Goal: Check status: Check status

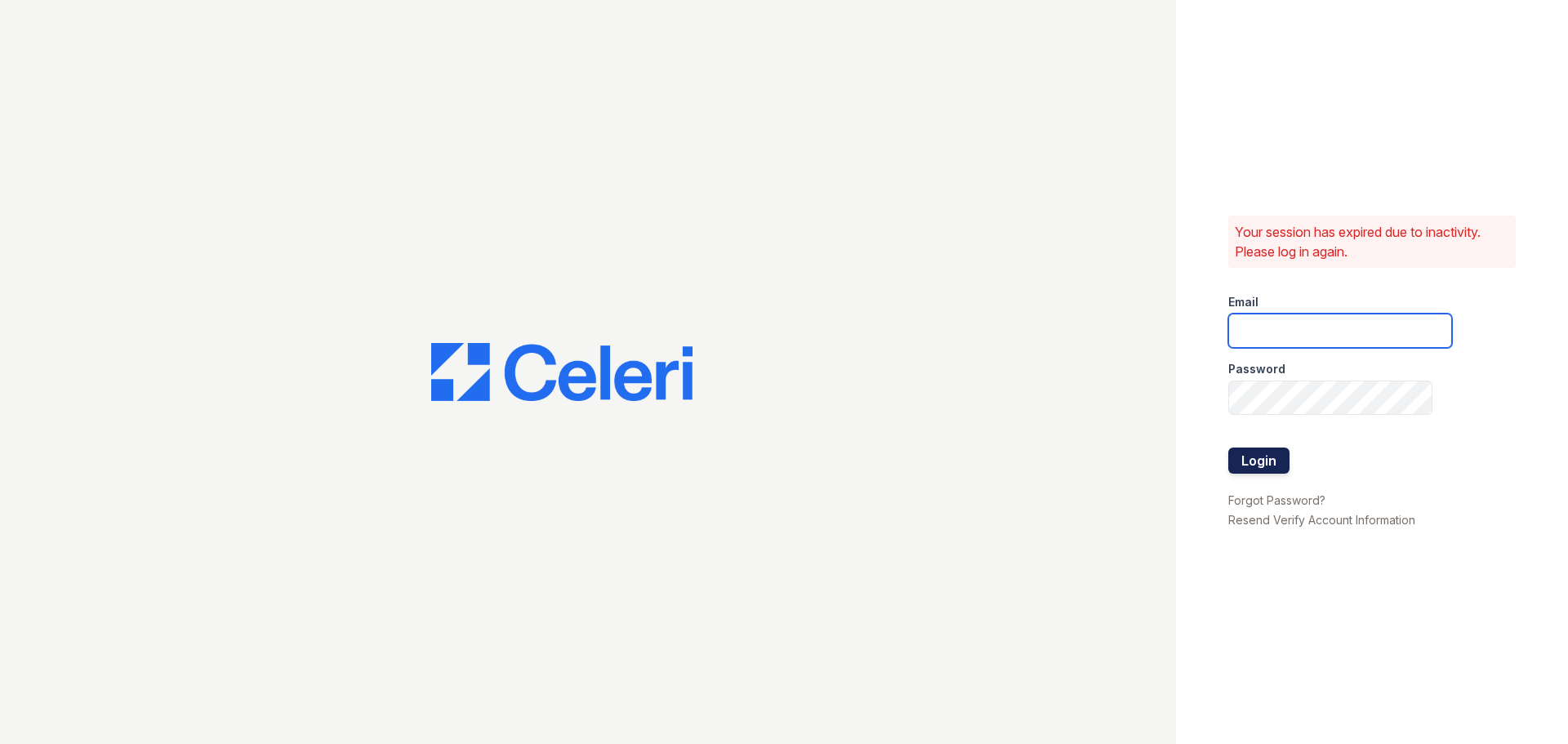
type input "summergate1@cafmanagement.com"
click at [1263, 468] on button "Login" at bounding box center [1258, 460] width 61 height 26
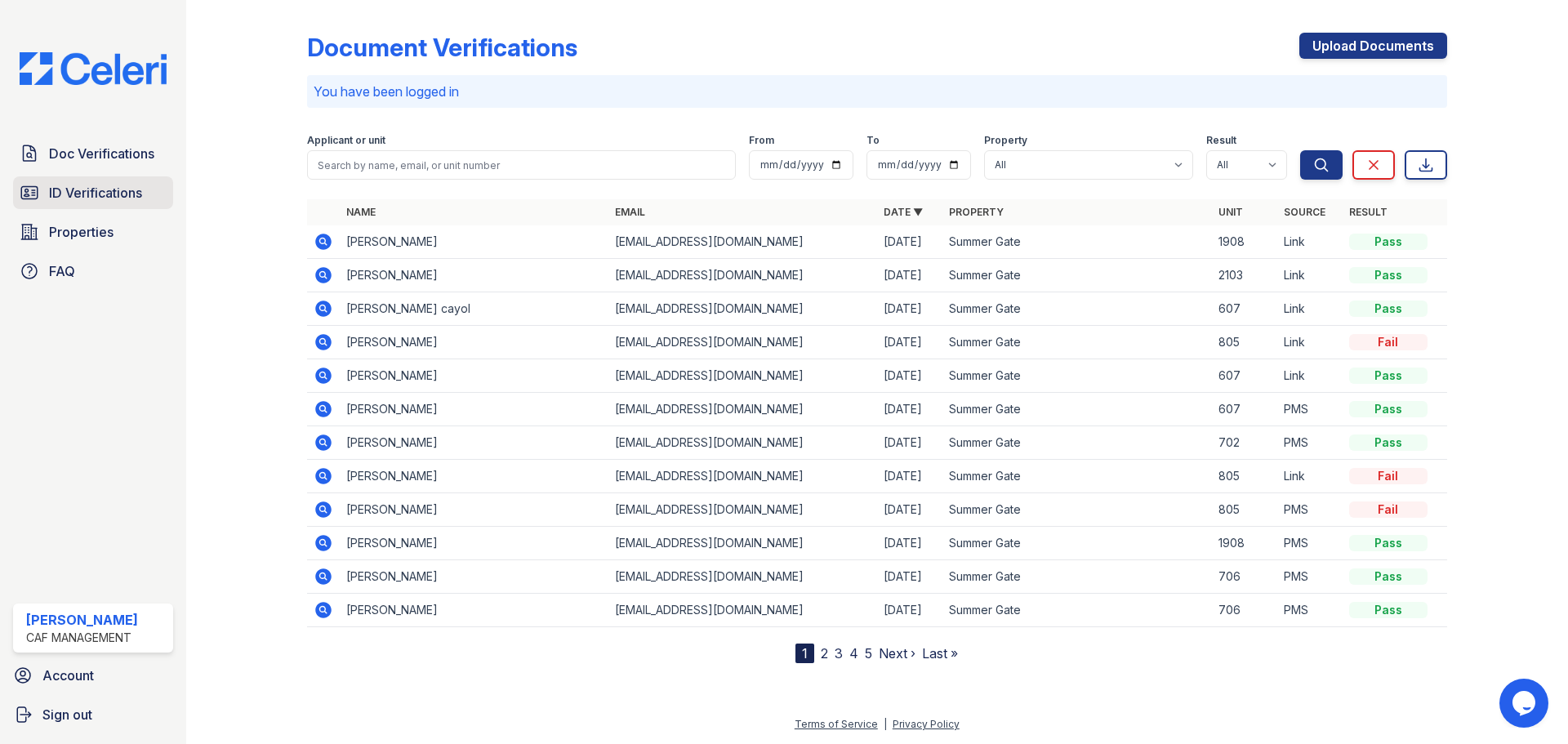
click at [76, 189] on span "ID Verifications" at bounding box center [96, 192] width 93 height 20
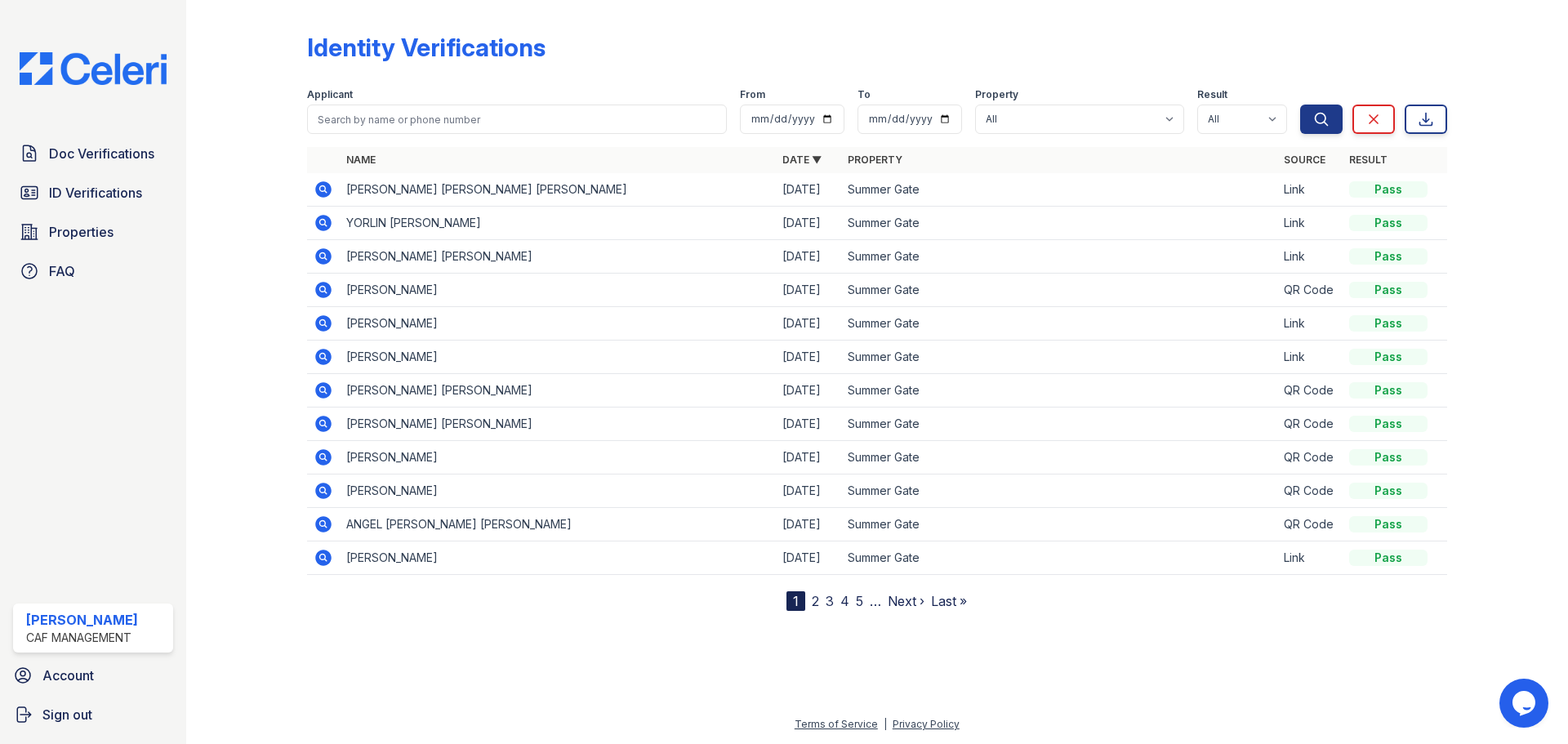
click at [326, 189] on icon at bounding box center [323, 189] width 16 height 16
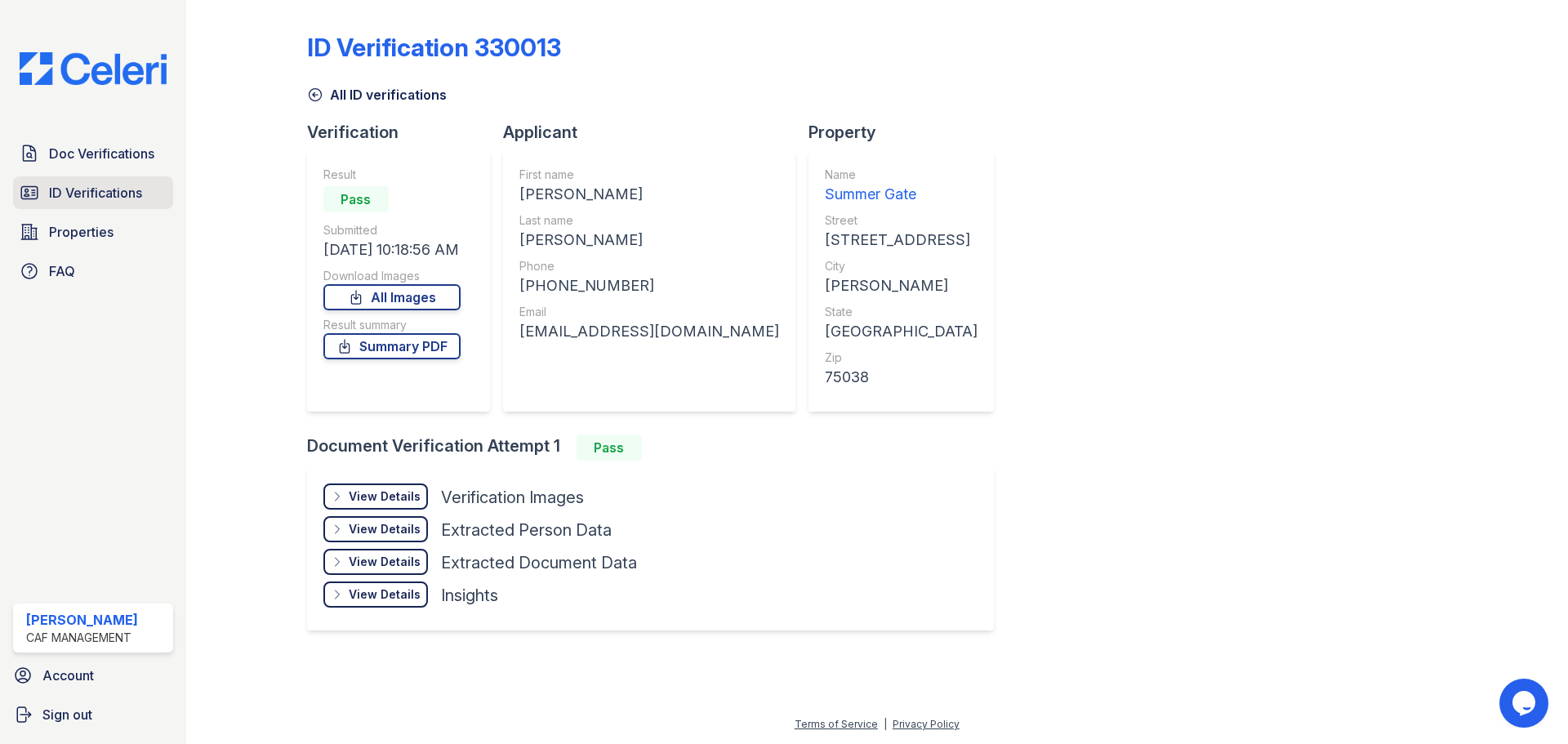
click at [77, 205] on link "ID Verifications" at bounding box center [93, 193] width 160 height 33
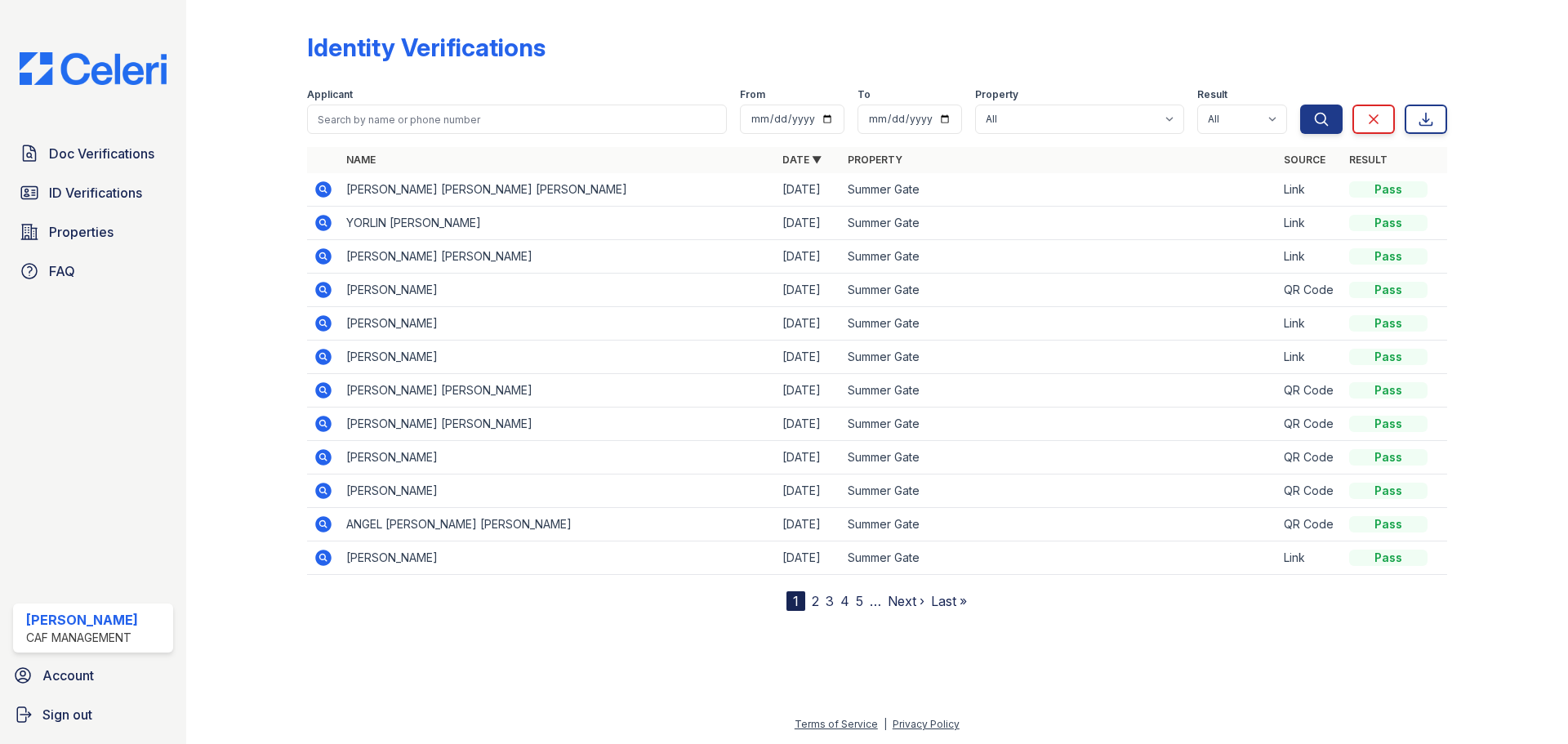
click at [322, 186] on icon at bounding box center [323, 189] width 20 height 20
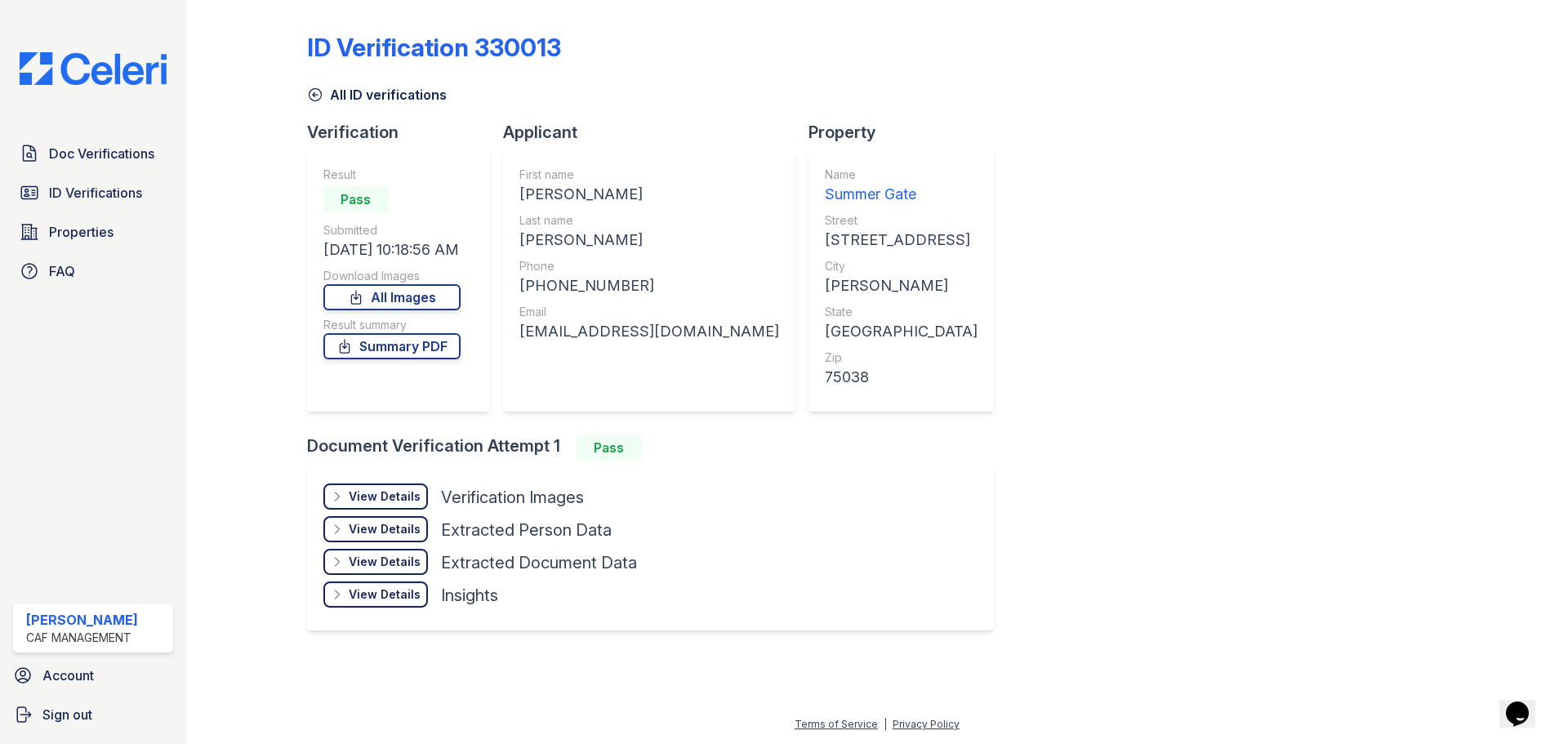
click at [384, 492] on div "View Details" at bounding box center [384, 496] width 72 height 16
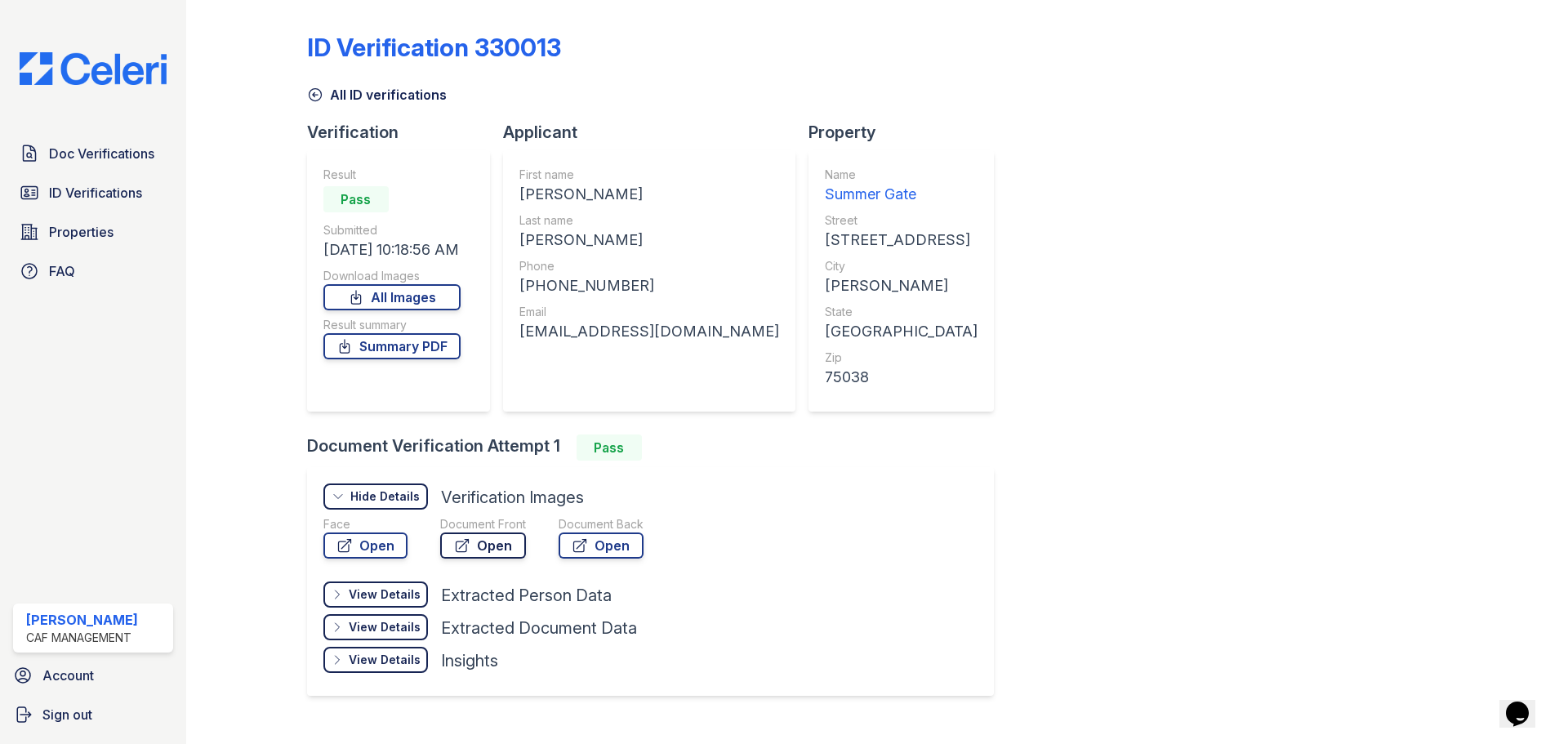
click at [498, 549] on link "Open" at bounding box center [483, 545] width 86 height 26
click at [94, 191] on span "ID Verifications" at bounding box center [96, 192] width 93 height 20
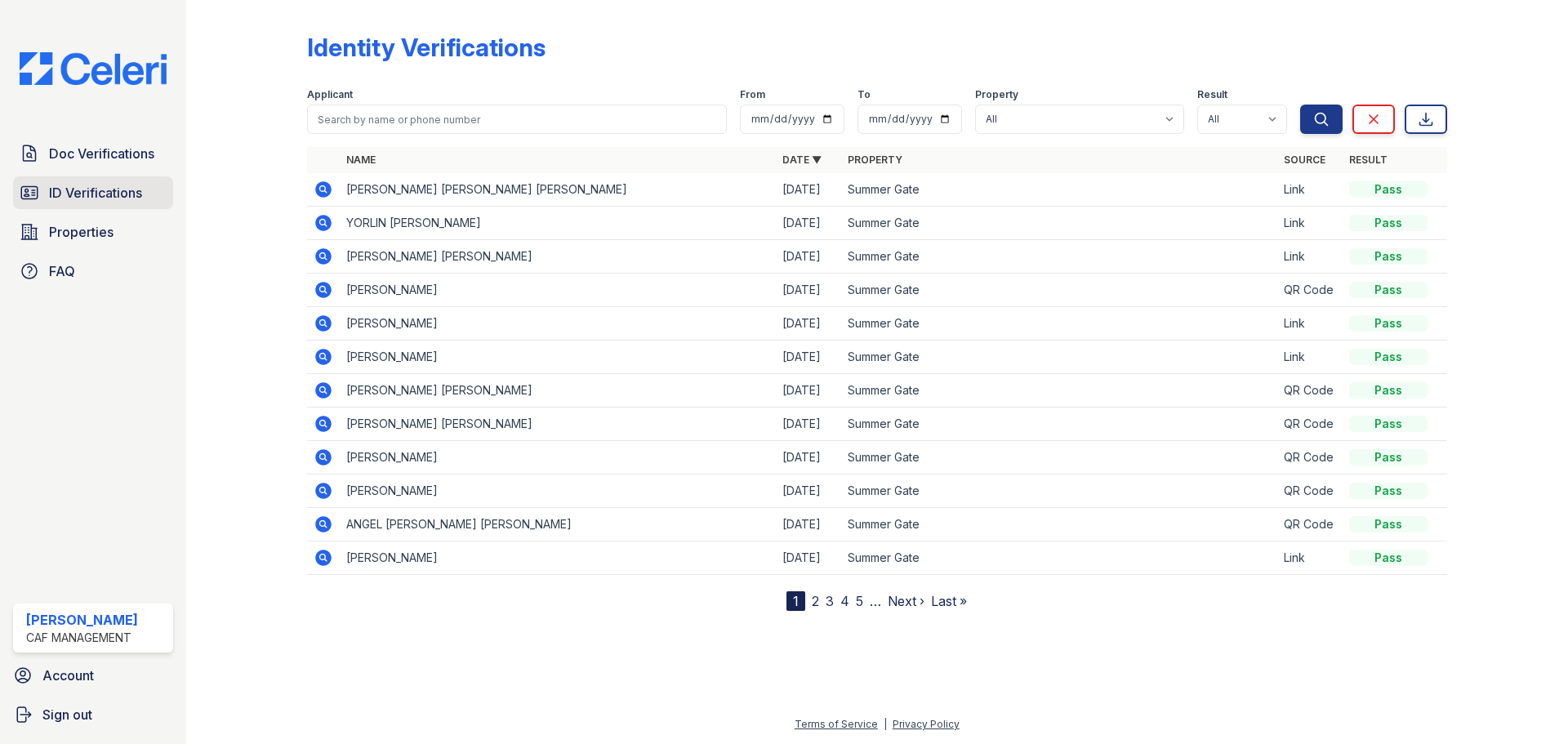
click at [64, 196] on span "ID Verifications" at bounding box center [96, 192] width 93 height 20
